Goal: Find specific page/section: Find specific page/section

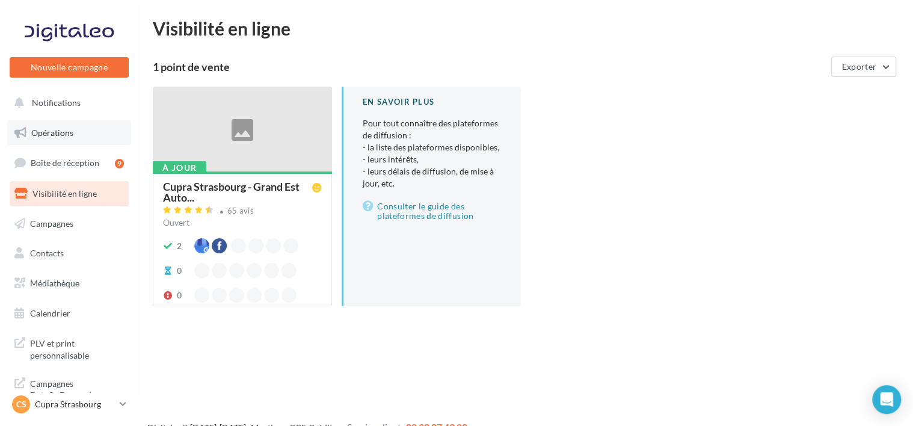
click at [73, 130] on link "Opérations" at bounding box center [69, 132] width 124 height 25
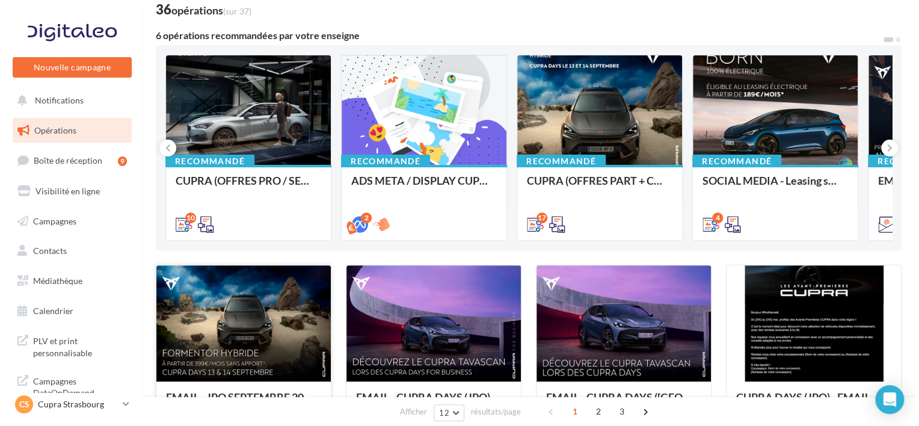
scroll to position [77, 0]
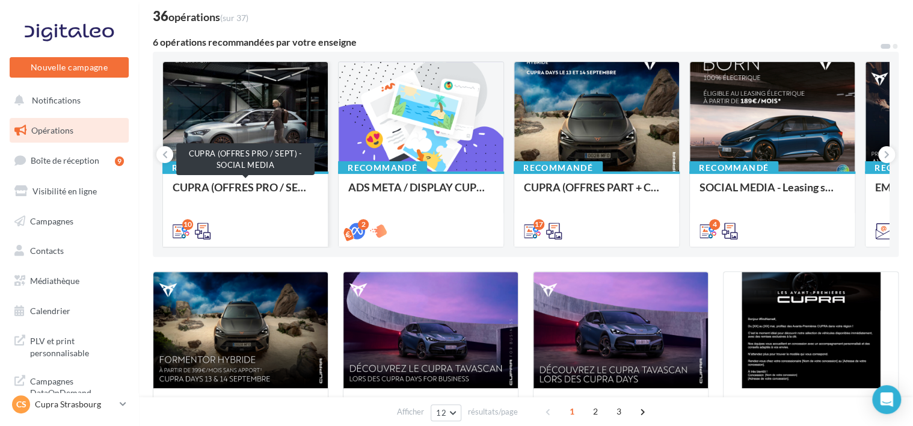
click at [245, 185] on div "CUPRA (OFFRES PRO / SEPT) - SOCIAL MEDIA" at bounding box center [246, 193] width 146 height 24
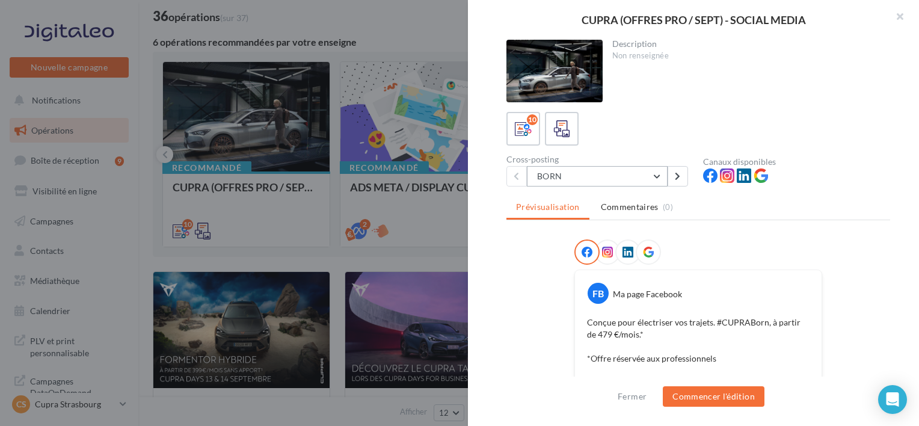
click at [627, 180] on button "BORN" at bounding box center [597, 176] width 141 height 20
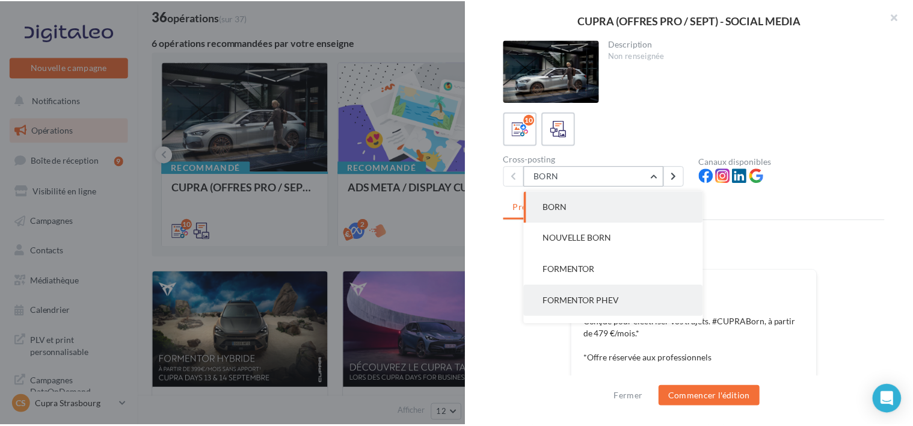
scroll to position [180, 0]
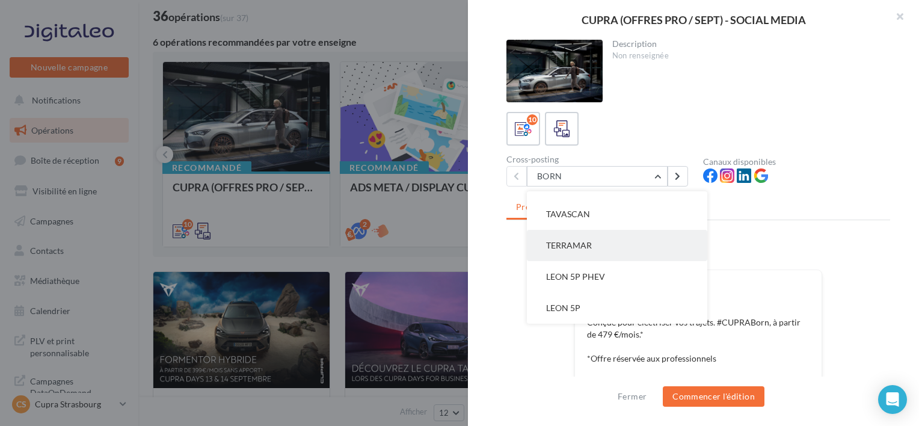
click at [583, 243] on span "TERRAMAR" at bounding box center [569, 245] width 46 height 10
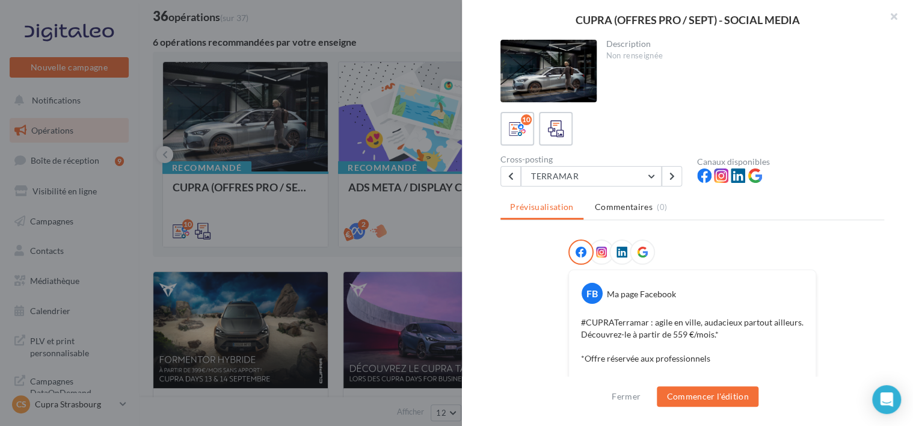
click at [325, 176] on div at bounding box center [456, 213] width 913 height 426
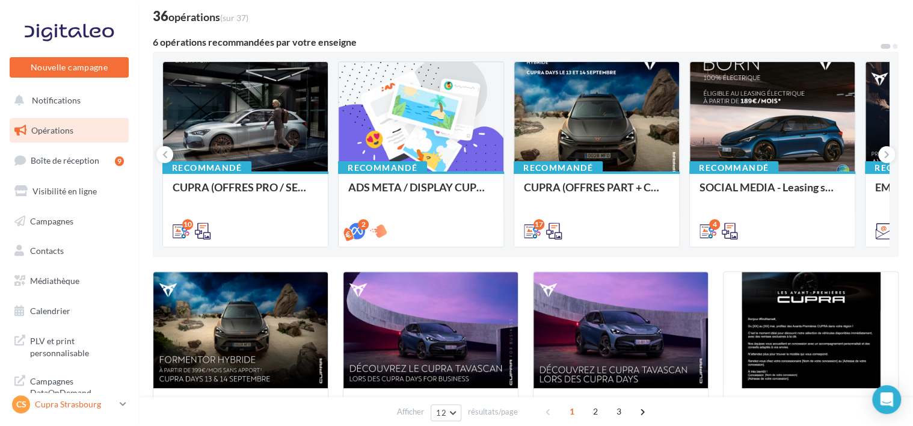
click at [103, 399] on p "Cupra Strasbourg" at bounding box center [75, 404] width 80 height 12
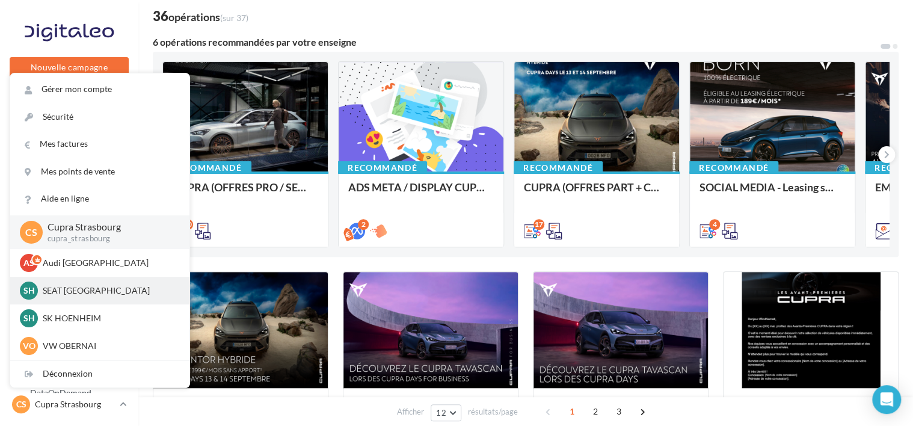
click at [78, 283] on div "SH SEAT [GEOGRAPHIC_DATA] SEAT-[GEOGRAPHIC_DATA]" at bounding box center [100, 290] width 160 height 18
